Goal: Check status: Check status

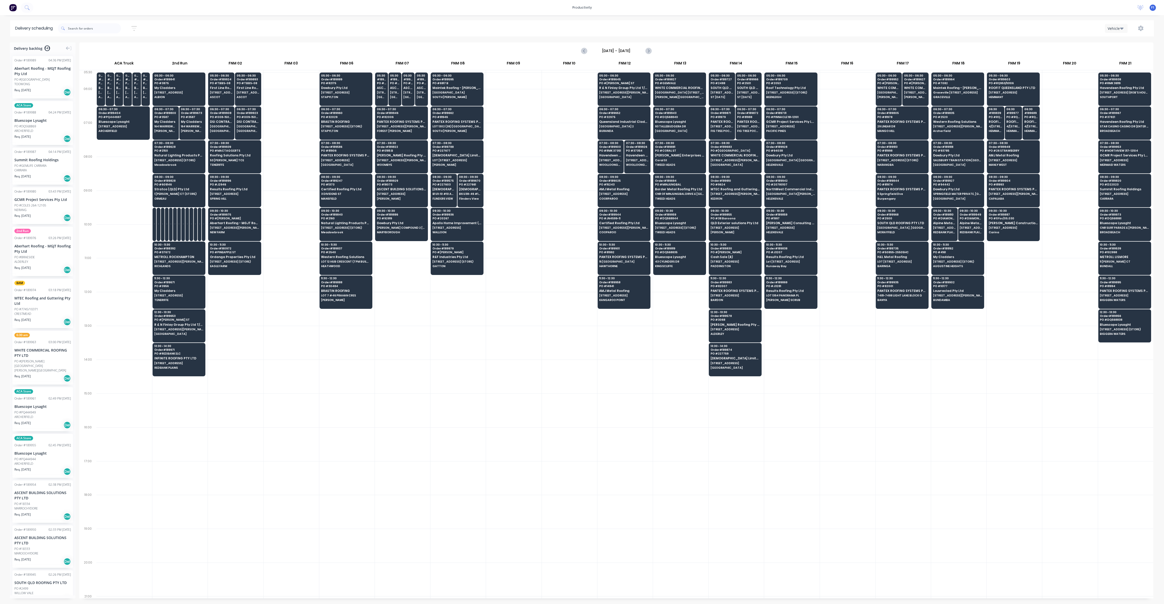
scroll to position [0, 0]
click at [240, 226] on span "[STREET_ADDRESS][PERSON_NAME]" at bounding box center [234, 227] width 49 height 3
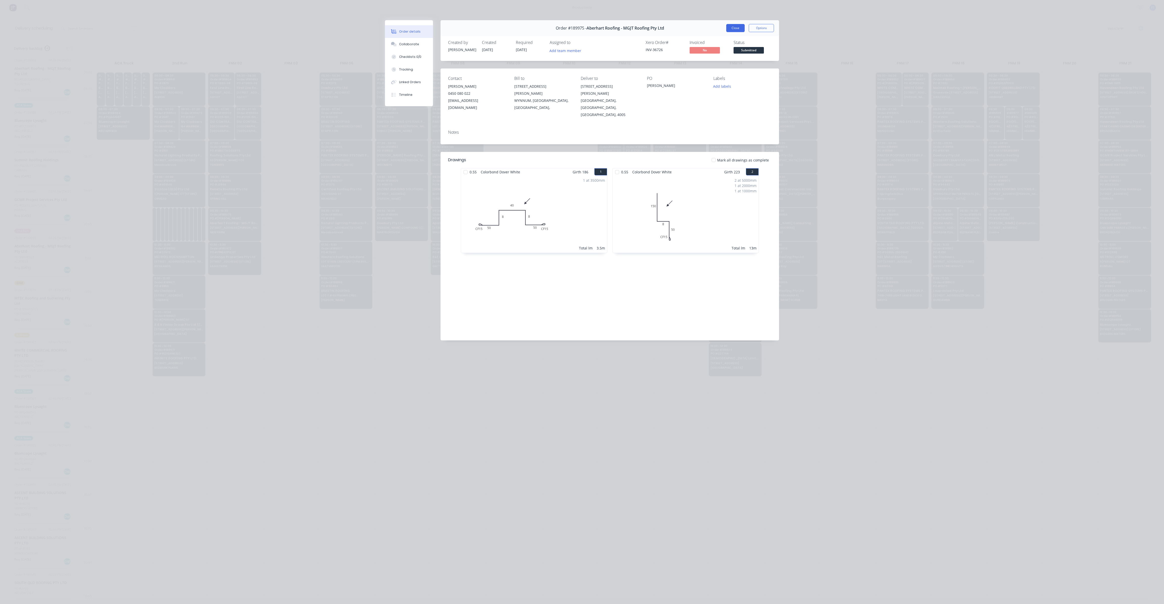
click at [735, 29] on button "Close" at bounding box center [735, 28] width 18 height 8
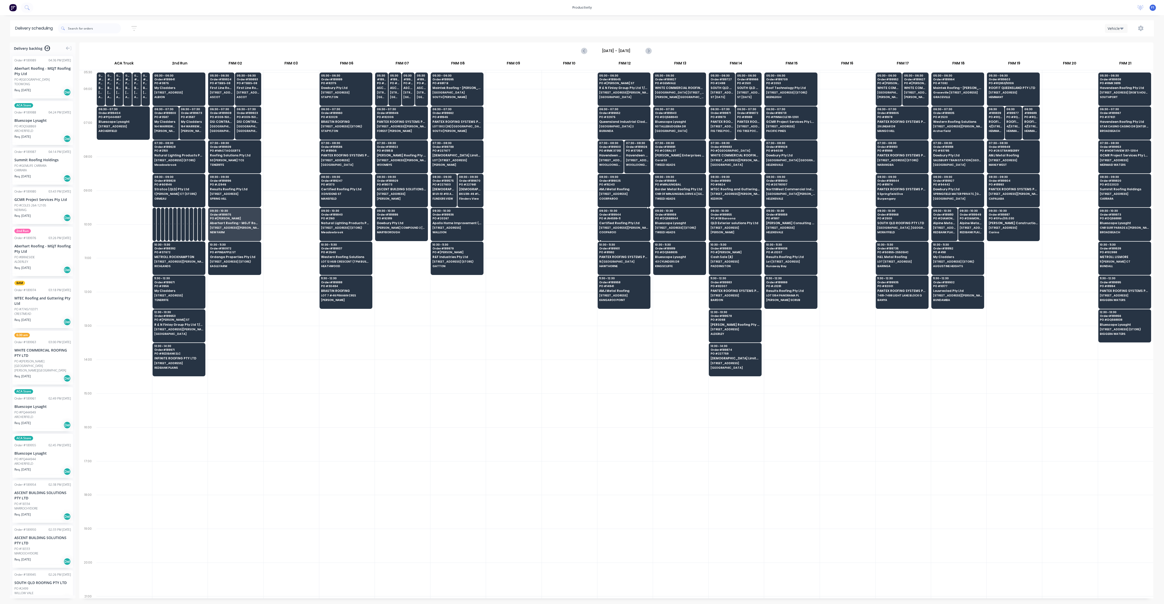
click at [615, 221] on span "Certified Roofing Pty Ltd" at bounding box center [623, 222] width 49 height 3
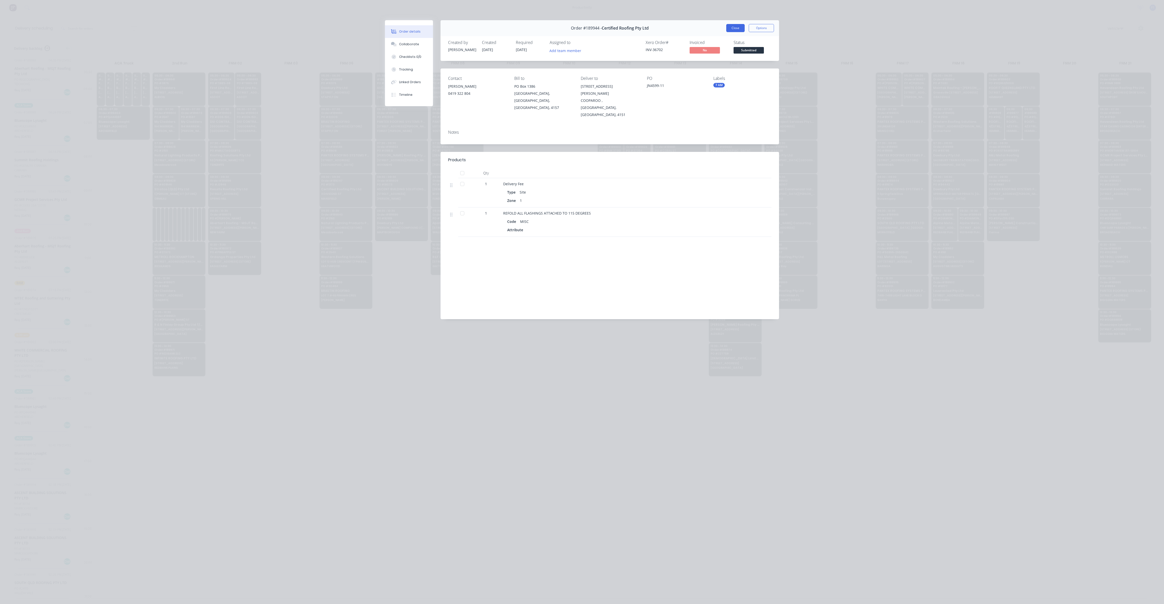
click at [733, 28] on button "Close" at bounding box center [735, 28] width 18 height 8
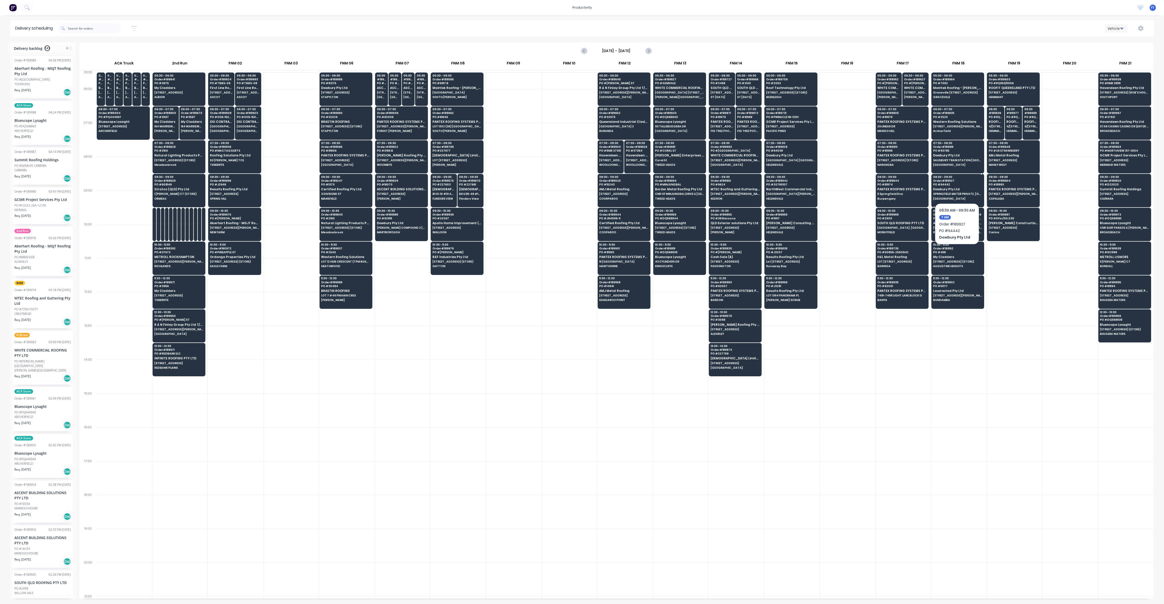
click at [959, 193] on span "SPRINGFIELD MATER PRIVATE, [GEOGRAPHIC_DATA]" at bounding box center [957, 193] width 49 height 3
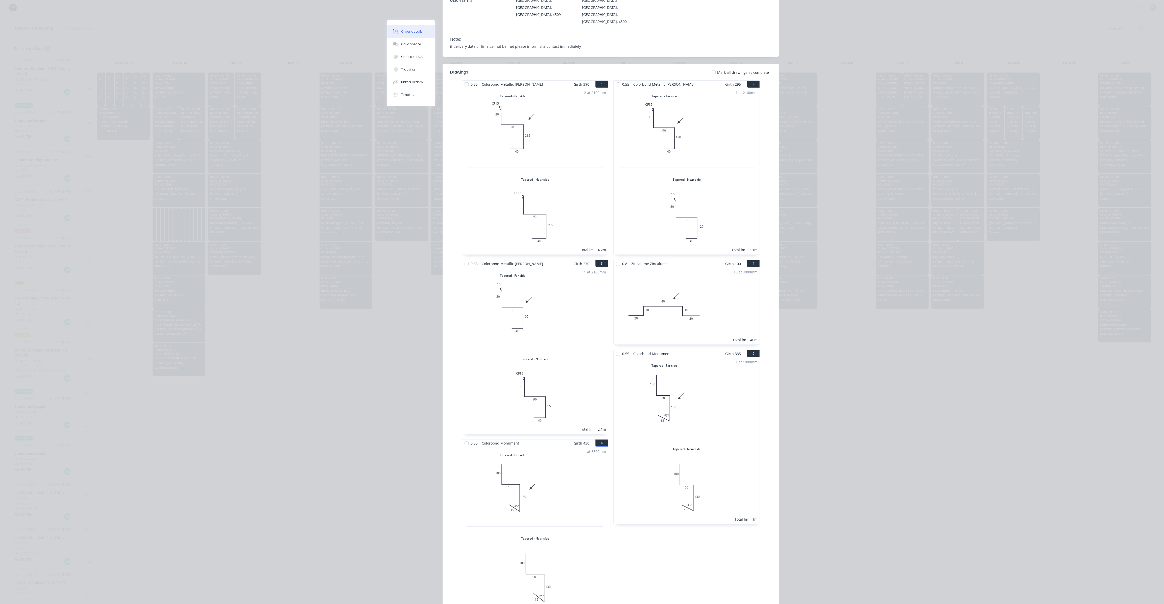
scroll to position [0, 0]
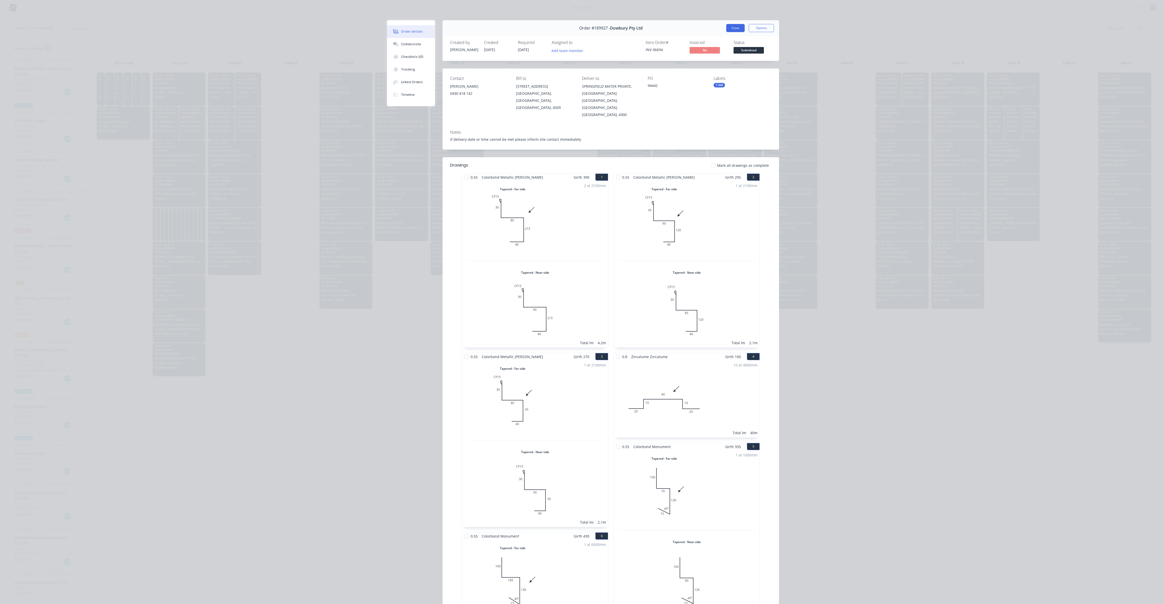
click at [735, 28] on button "Close" at bounding box center [735, 28] width 18 height 8
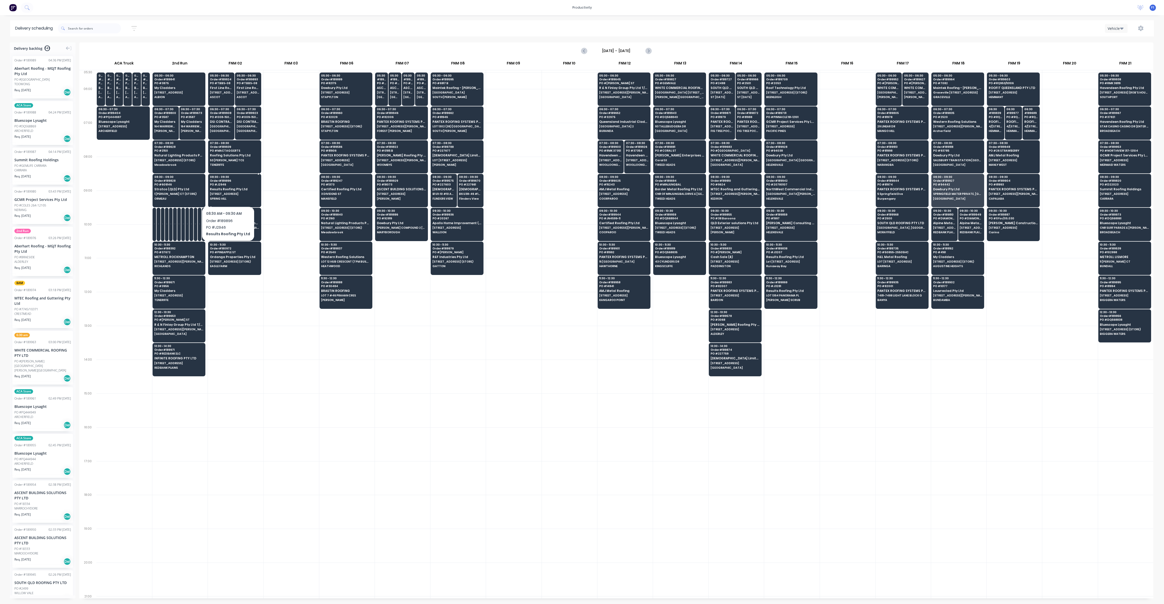
click at [226, 193] on span "[STREET_ADDRESS]" at bounding box center [234, 193] width 49 height 3
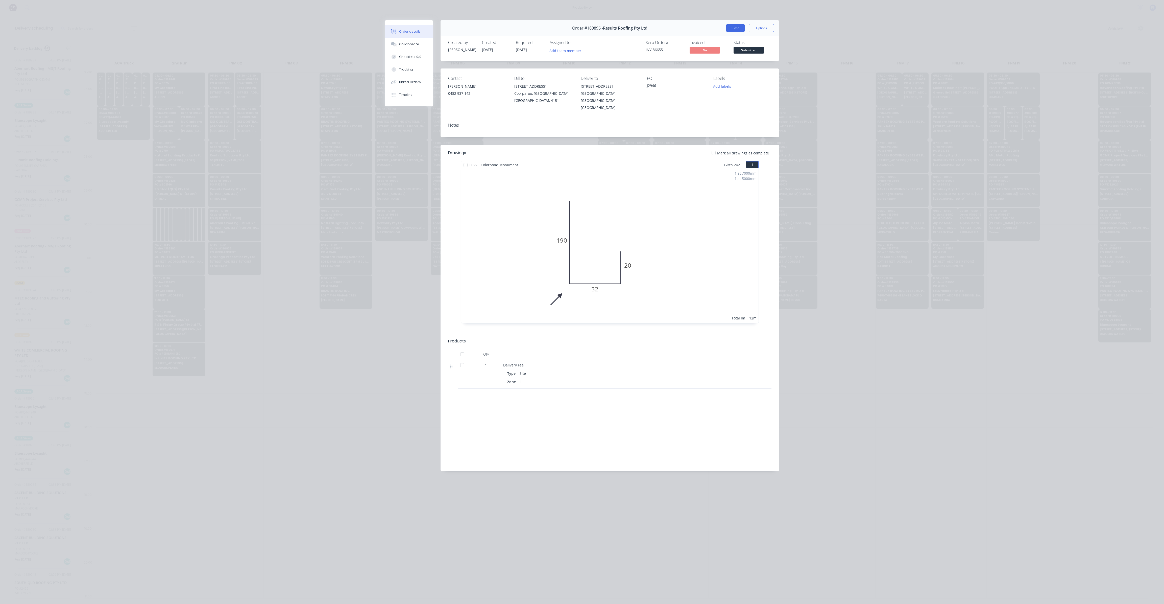
click at [740, 29] on button "Close" at bounding box center [735, 28] width 18 height 8
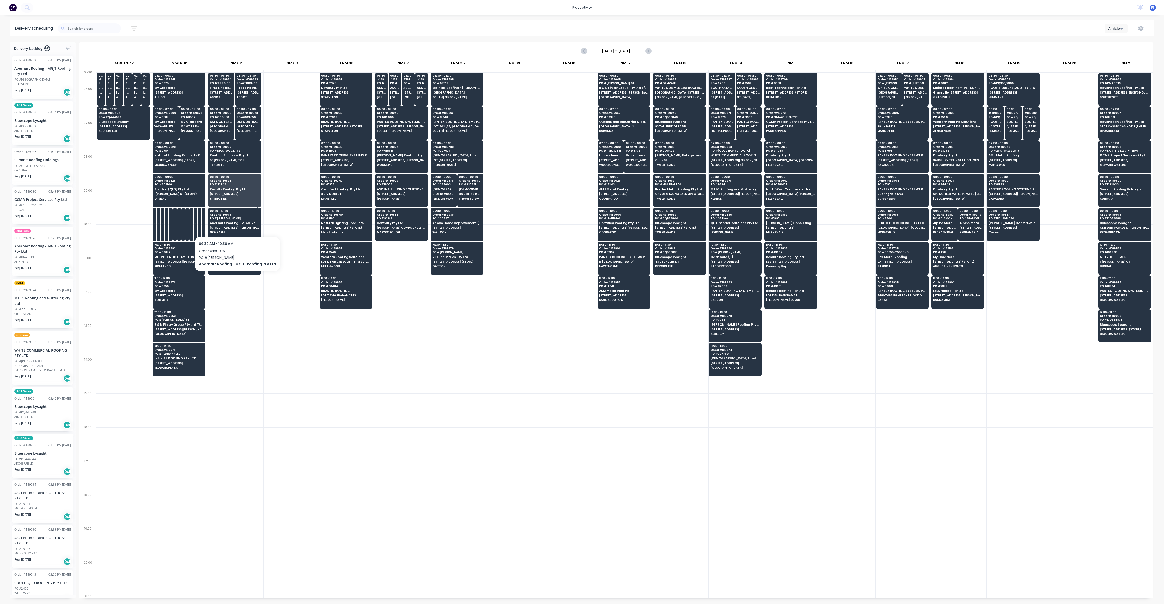
click at [234, 229] on div "09:30 - 10:30 Order # 189975 PO # [PERSON_NAME] [PERSON_NAME] Roofing - MGJT Ro…" at bounding box center [234, 222] width 52 height 28
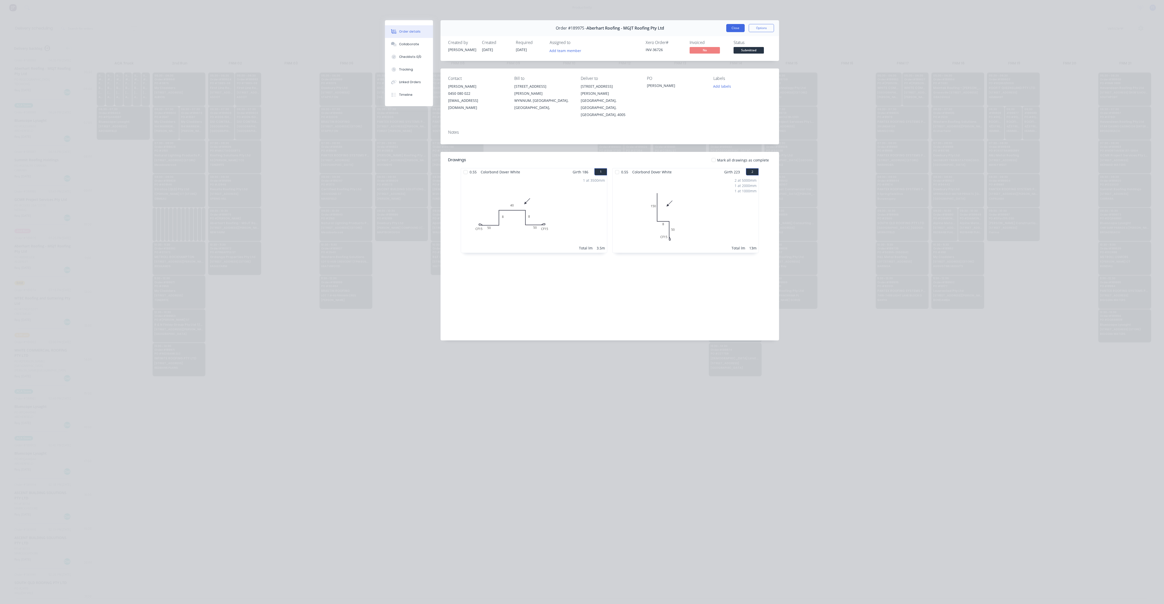
click at [733, 28] on button "Close" at bounding box center [735, 28] width 18 height 8
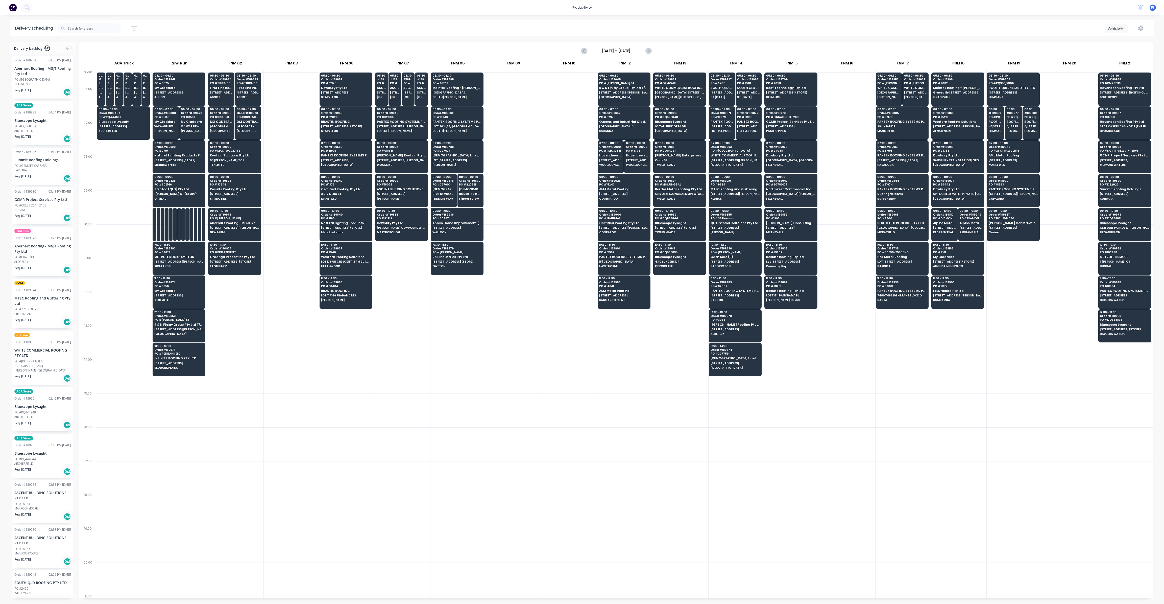
click at [857, 395] on div at bounding box center [847, 410] width 55 height 34
click at [626, 224] on div "09:30 - 10:30 Order # 189944 PO # JN4599-11 Certified Roofing Pty Ltd [STREET_A…" at bounding box center [624, 222] width 52 height 28
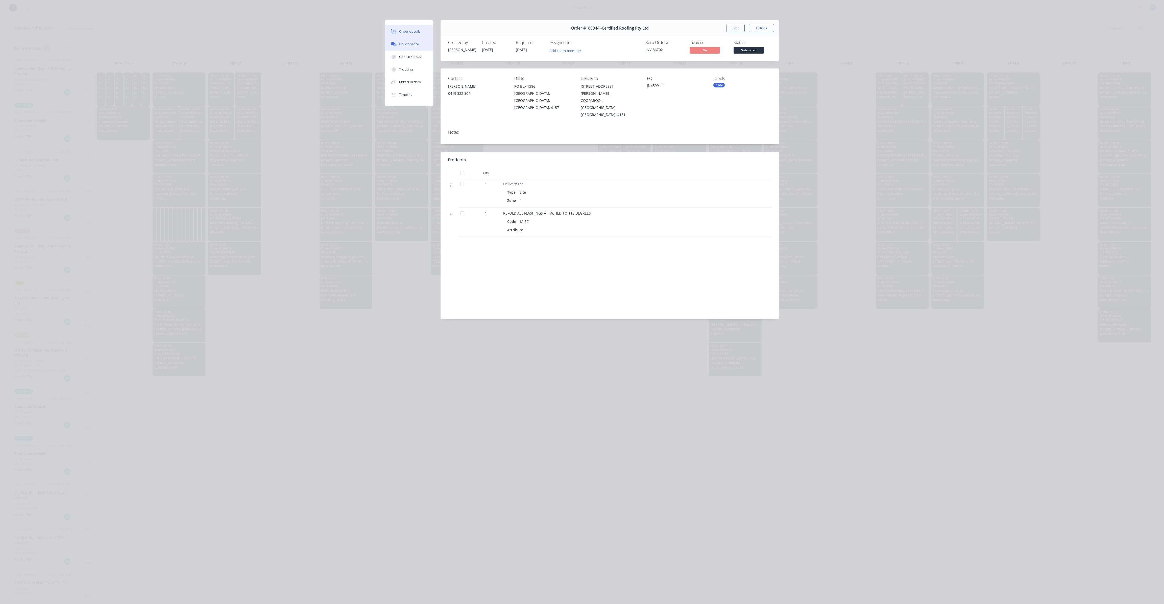
click at [410, 43] on div "Collaborate" at bounding box center [409, 44] width 20 height 5
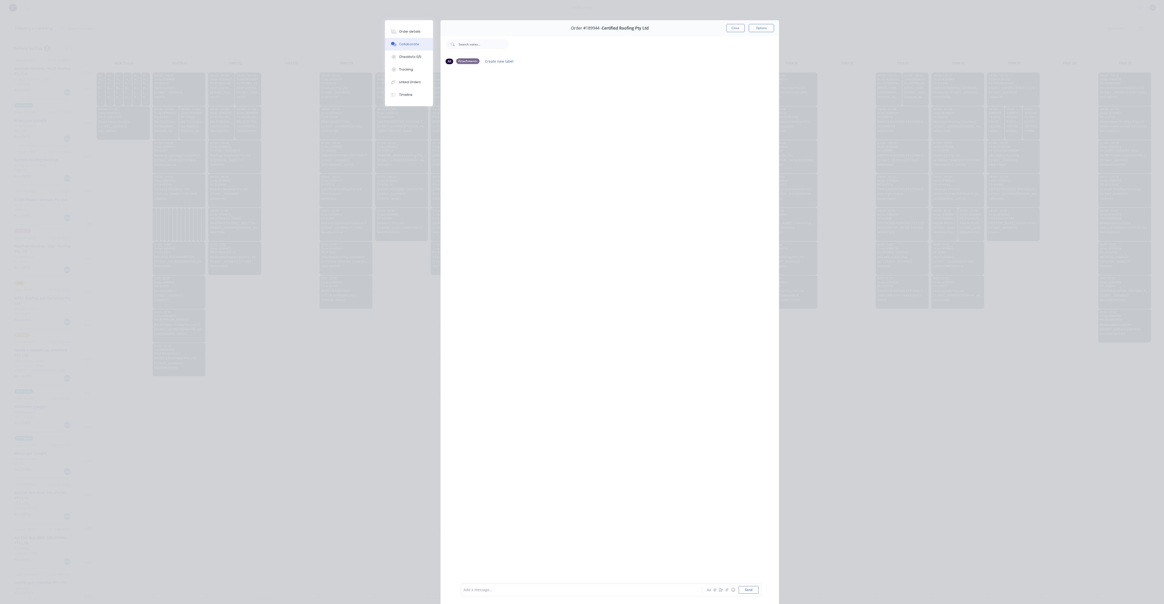
click at [464, 61] on div "Attachments" at bounding box center [467, 61] width 23 height 6
click at [485, 120] on div at bounding box center [609, 325] width 338 height 514
click at [417, 57] on button "Checklists 0/0" at bounding box center [409, 57] width 48 height 13
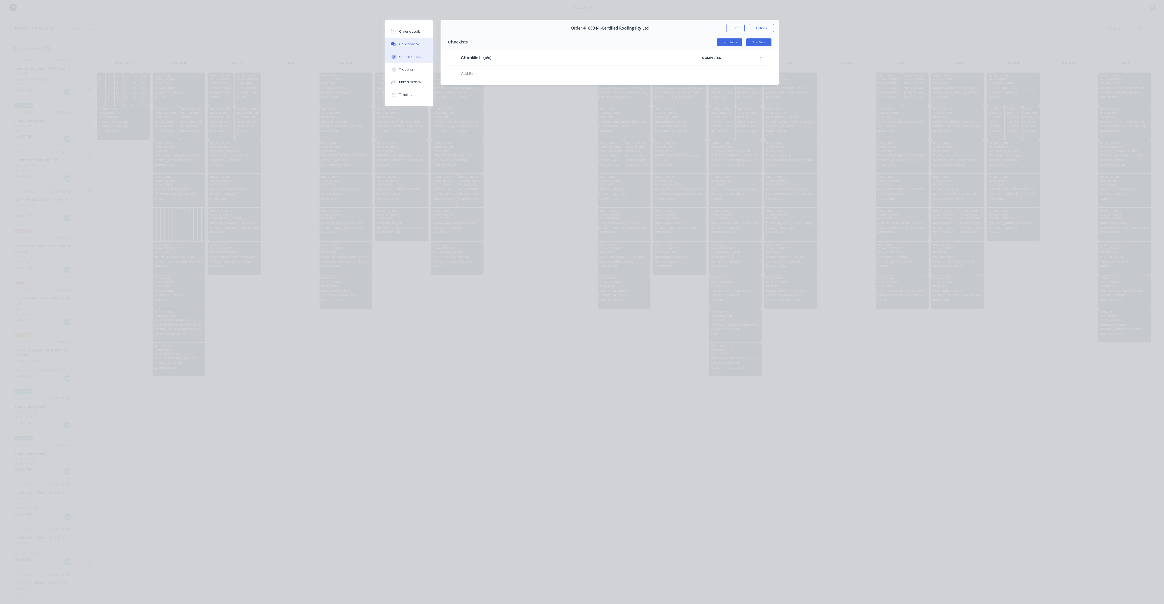
click at [412, 45] on div "Collaborate" at bounding box center [409, 44] width 20 height 5
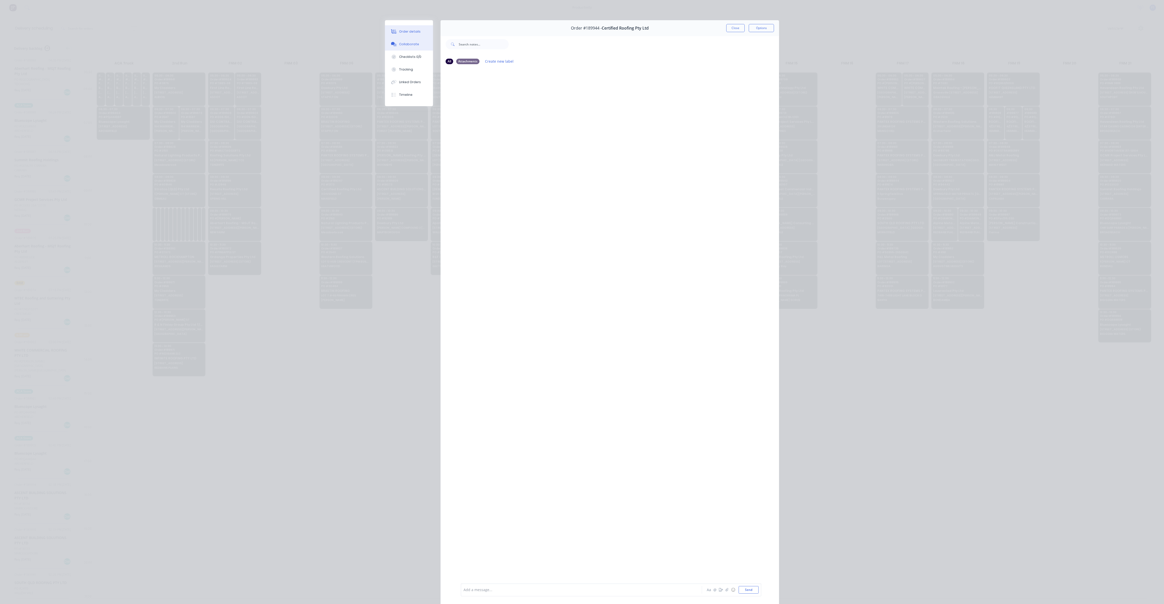
click at [405, 33] on div "Order details" at bounding box center [409, 31] width 21 height 5
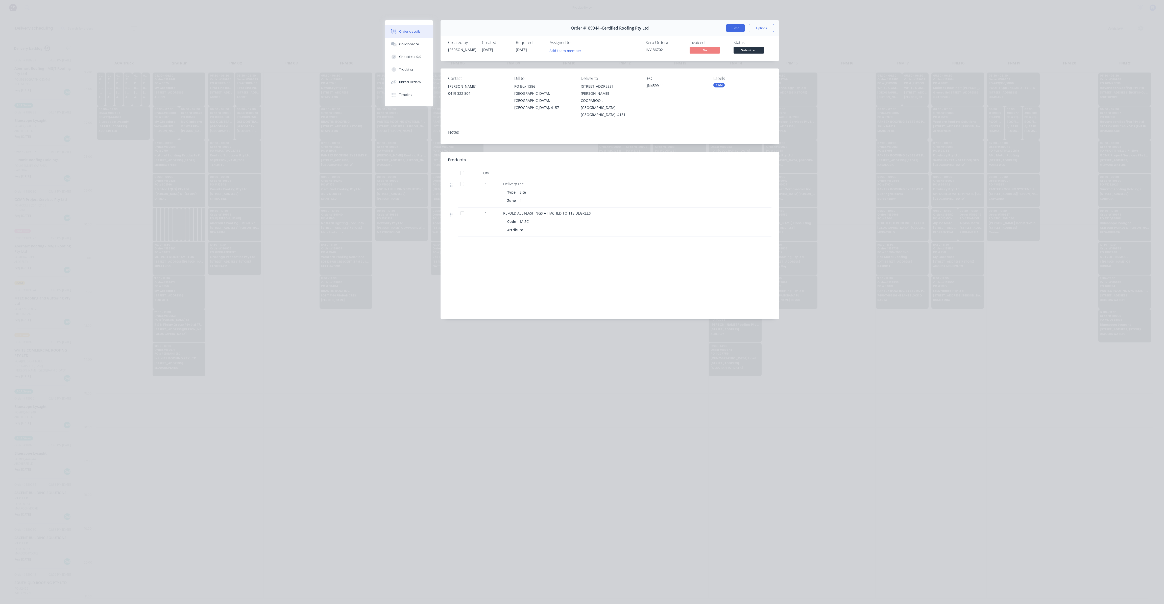
click at [728, 29] on button "Close" at bounding box center [735, 28] width 18 height 8
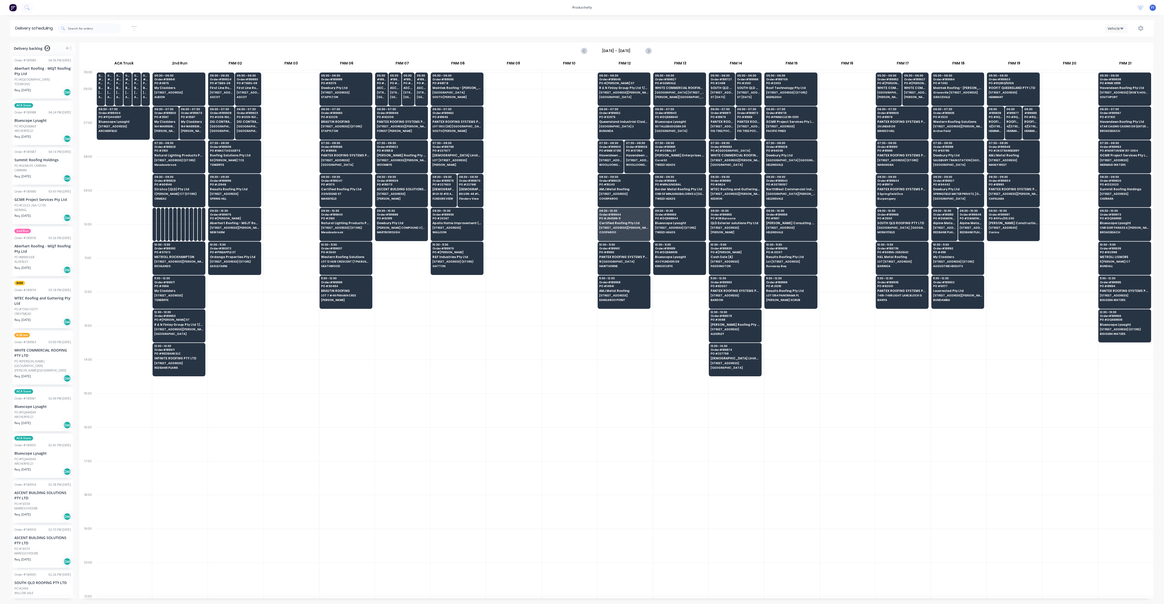
click at [556, 258] on div at bounding box center [569, 275] width 55 height 34
click at [948, 197] on span "[GEOGRAPHIC_DATA]" at bounding box center [957, 198] width 49 height 3
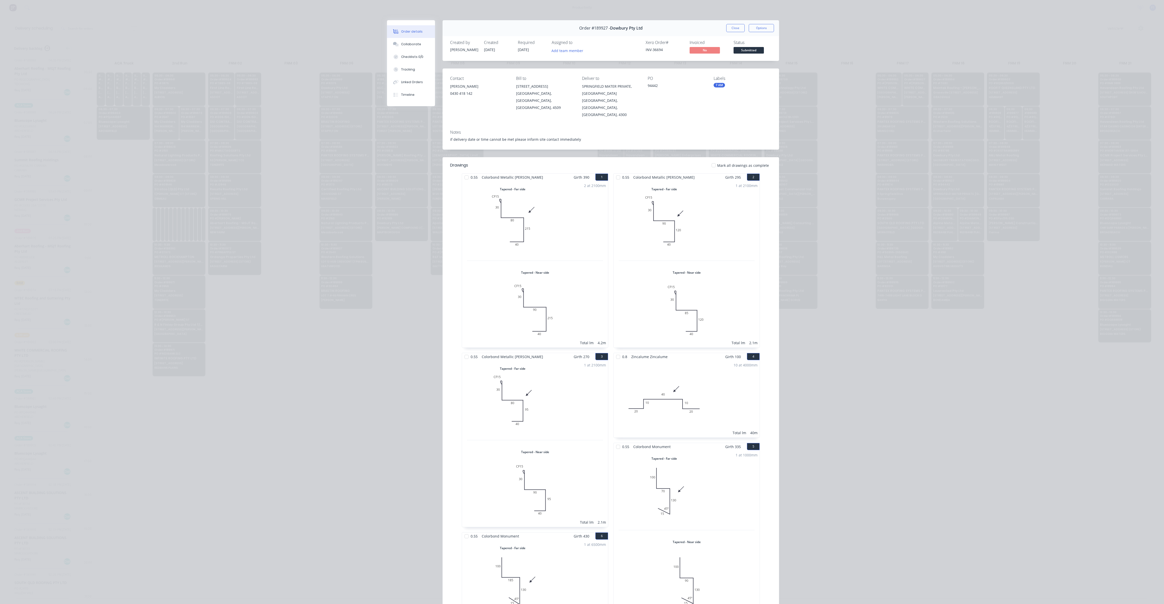
scroll to position [38, 0]
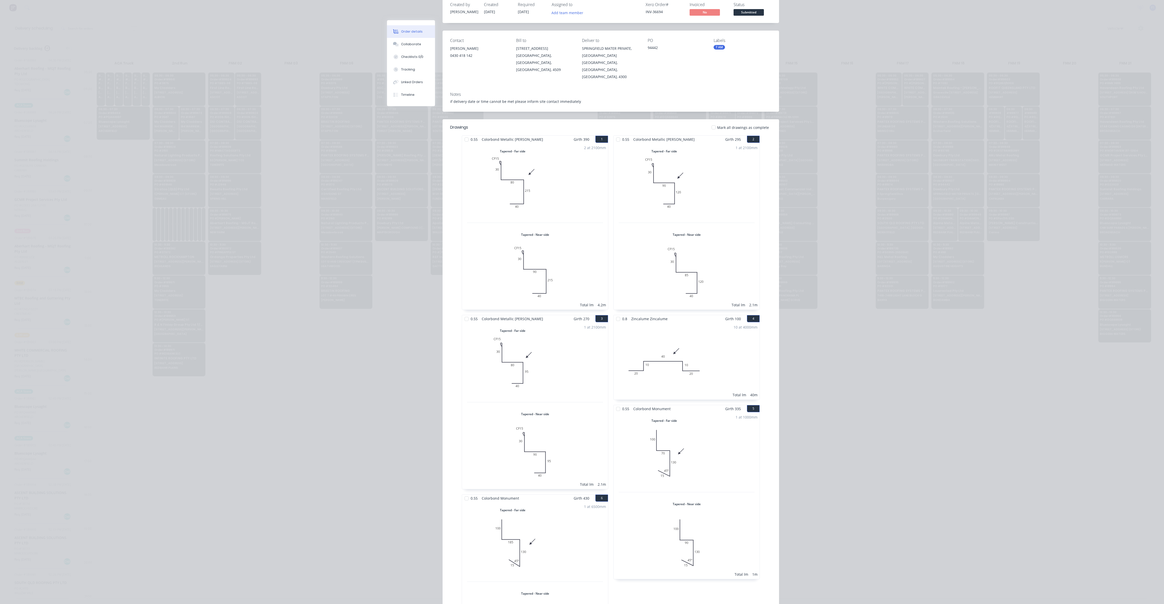
drag, startPoint x: 676, startPoint y: 273, endPoint x: 669, endPoint y: 269, distance: 8.5
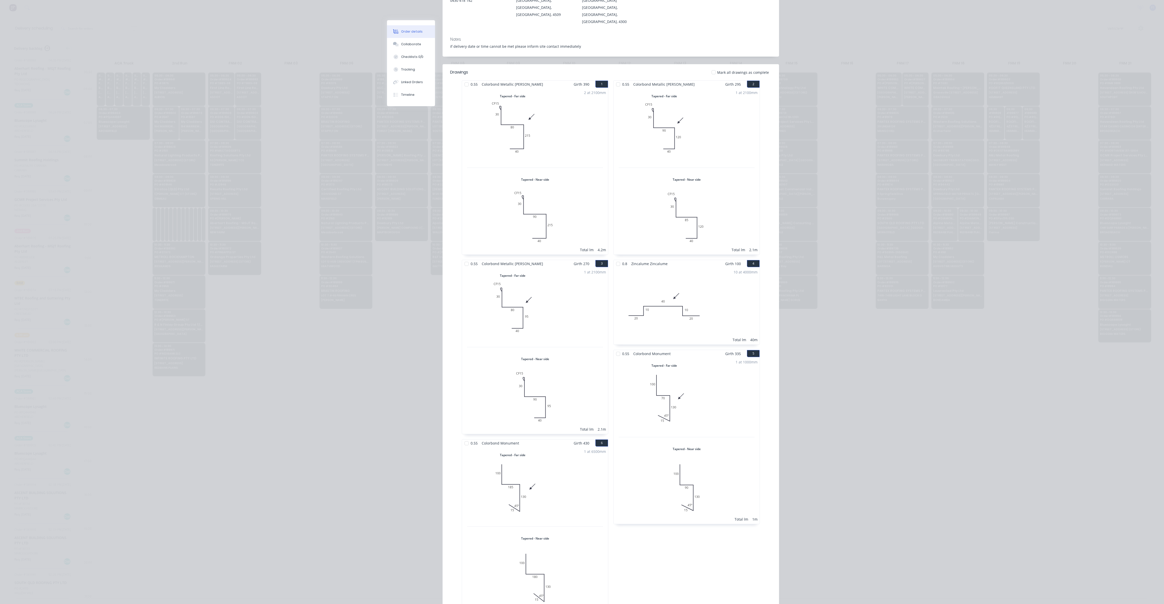
scroll to position [0, 0]
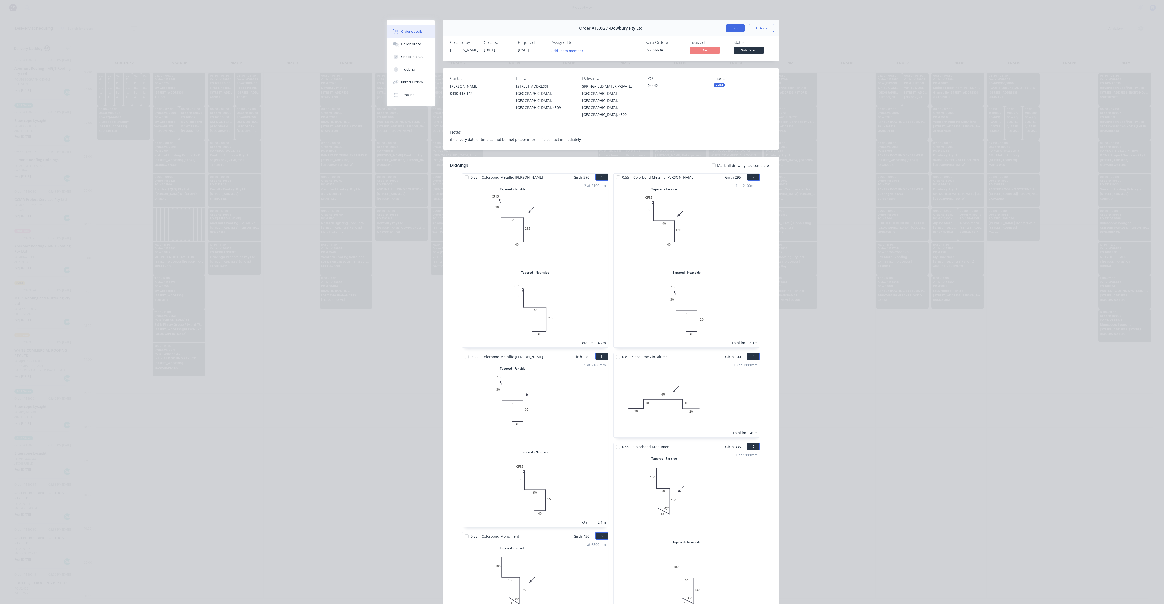
click at [726, 30] on button "Close" at bounding box center [735, 28] width 18 height 8
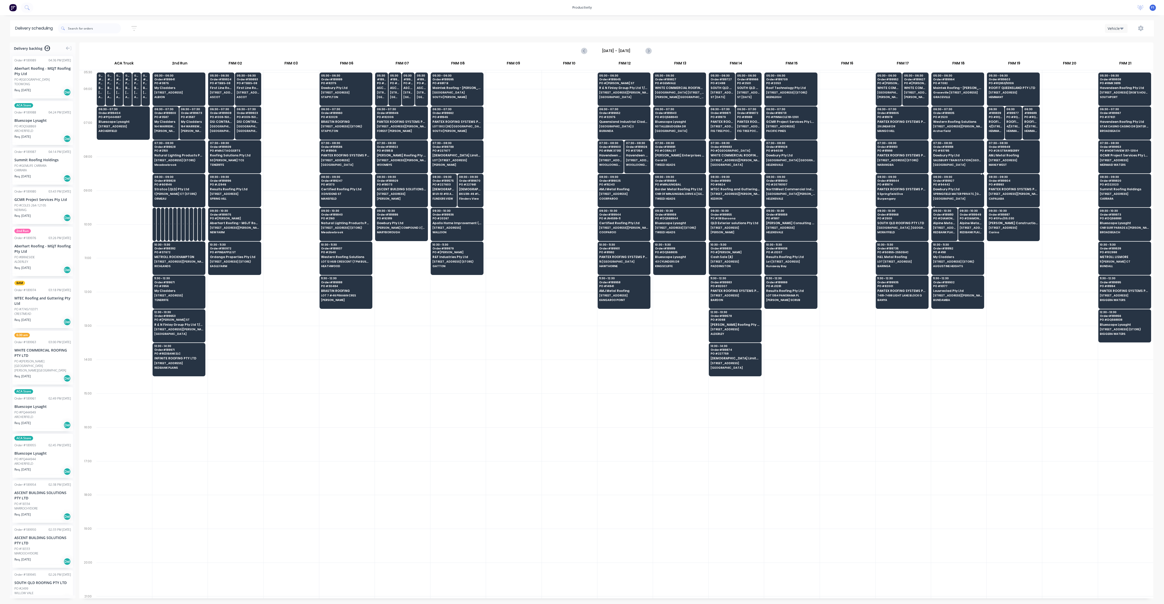
click at [954, 189] on span "Dowbury Pty Ltd" at bounding box center [957, 188] width 49 height 3
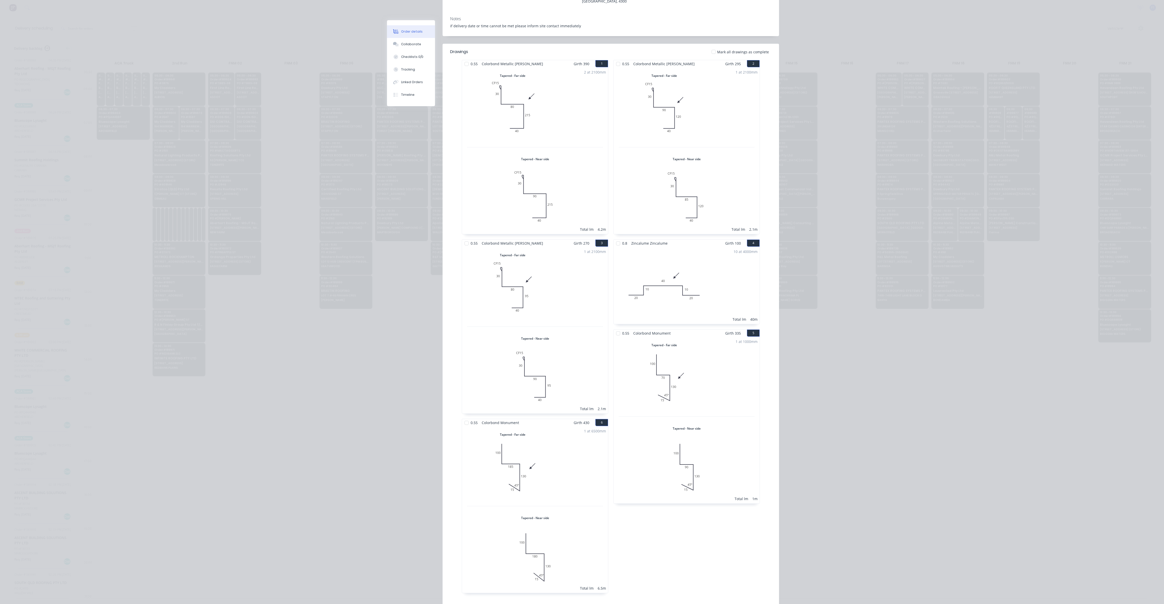
scroll to position [76, 0]
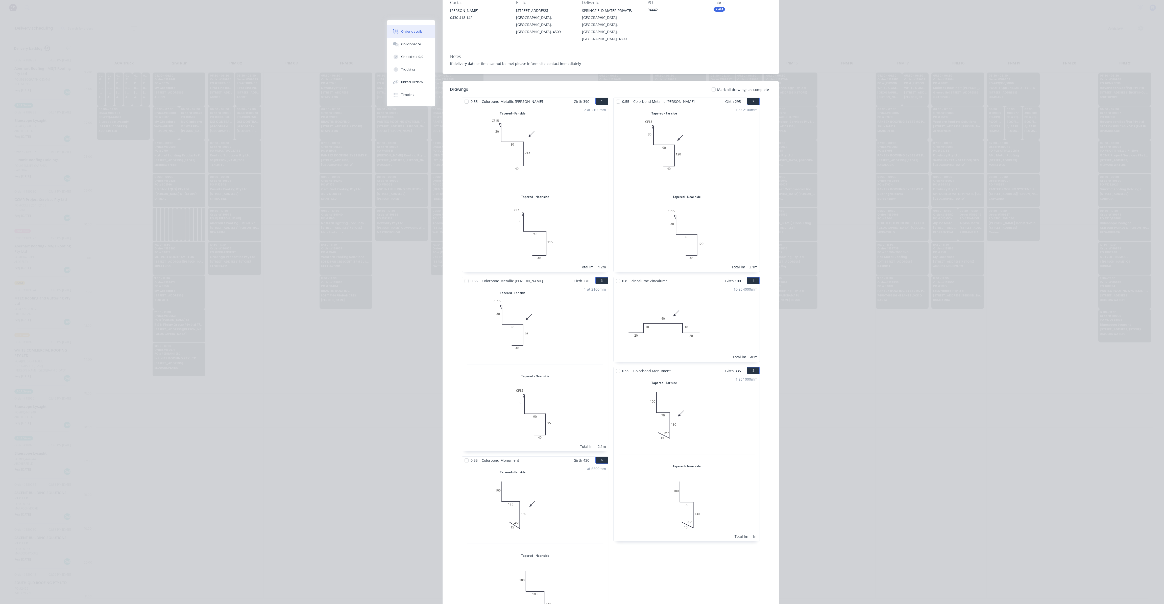
drag, startPoint x: 580, startPoint y: 197, endPoint x: 584, endPoint y: 179, distance: 17.9
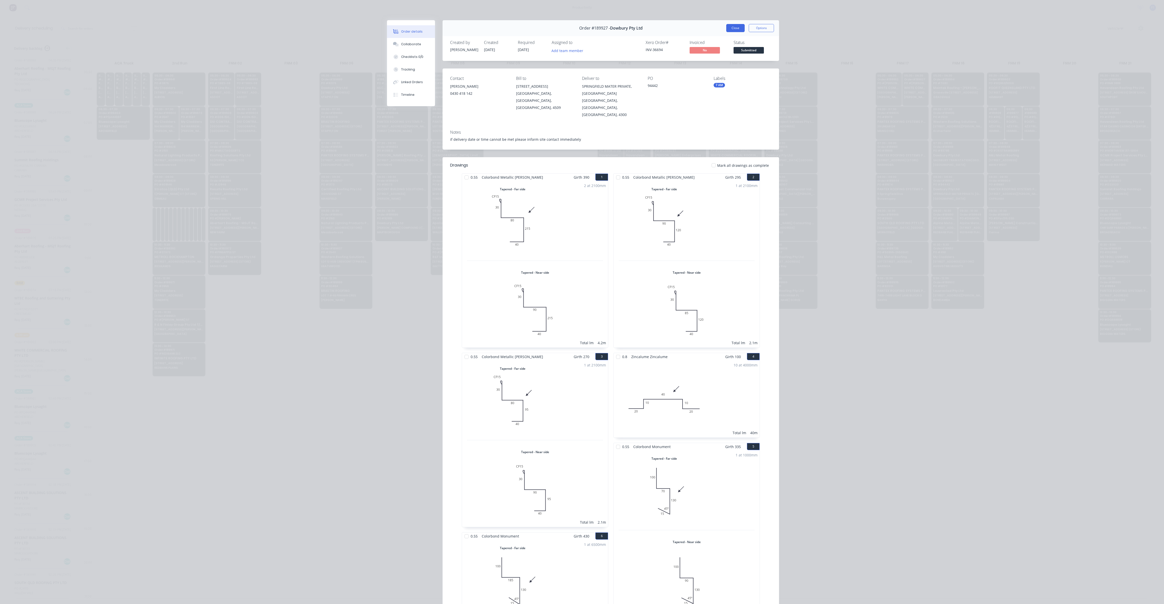
click at [732, 29] on button "Close" at bounding box center [735, 28] width 18 height 8
